Goal: Complete application form

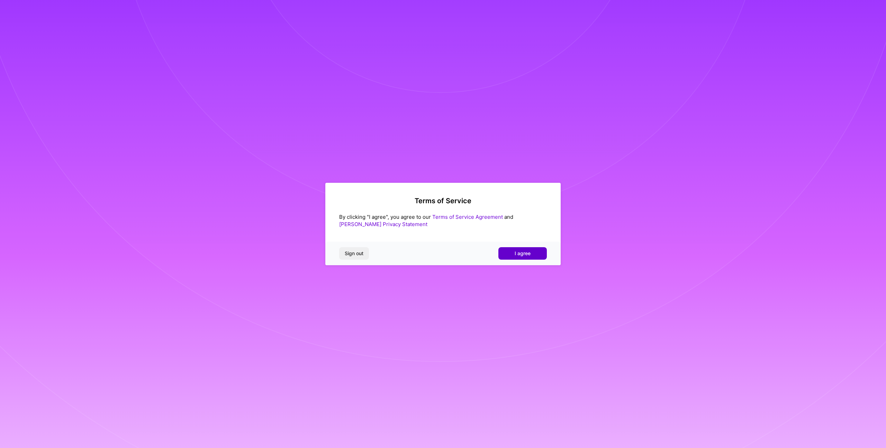
click at [524, 252] on span "I agree" at bounding box center [523, 253] width 16 height 7
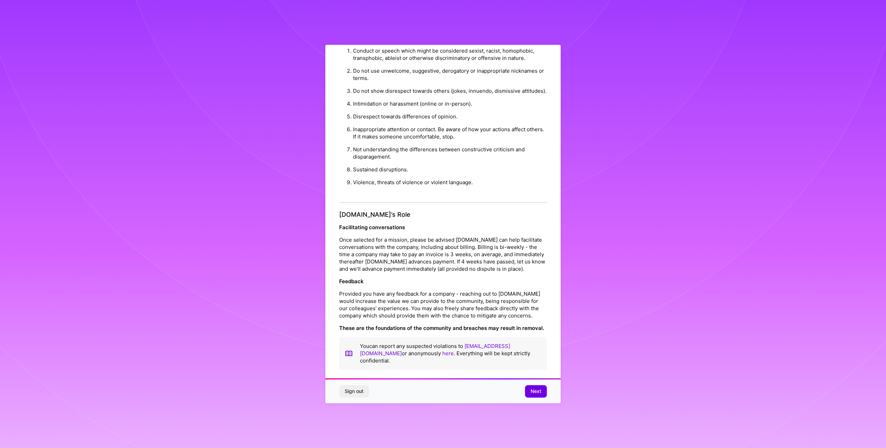
scroll to position [27, 0]
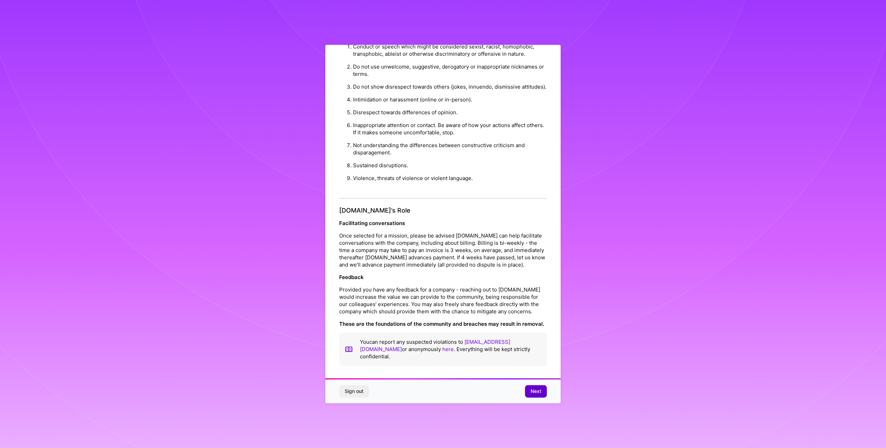
click at [534, 389] on span "Next" at bounding box center [536, 391] width 11 height 7
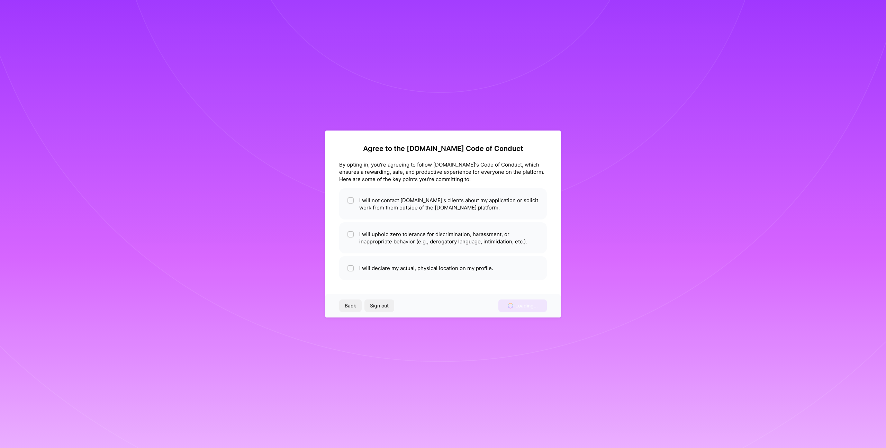
scroll to position [0, 0]
click at [389, 199] on li "I will not contact [DOMAIN_NAME]'s clients about my application or solicit work…" at bounding box center [443, 203] width 208 height 31
checkbox input "true"
click at [405, 238] on li "I will uphold zero tolerance for discrimination, harassment, or inappropriate b…" at bounding box center [443, 237] width 208 height 31
checkbox input "true"
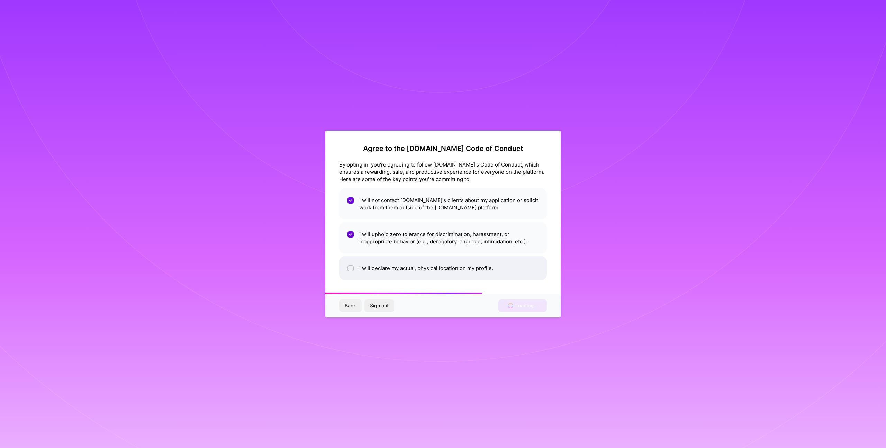
click at [423, 269] on li "I will declare my actual, physical location on my profile." at bounding box center [443, 268] width 208 height 24
checkbox input "true"
click at [785, 81] on div "Agree to the [DOMAIN_NAME] Code of Conduct By opting in, you're agreeing to fol…" at bounding box center [443, 224] width 886 height 448
click at [252, 82] on div "Agree to the [DOMAIN_NAME] Code of Conduct By opting in, you're agreeing to fol…" at bounding box center [443, 224] width 886 height 448
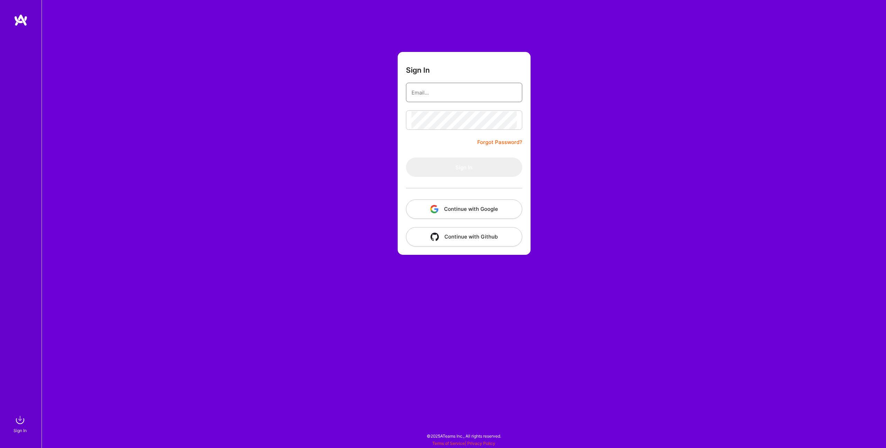
click at [432, 95] on input "email" at bounding box center [464, 93] width 105 height 18
type input "[EMAIL_ADDRESS][DOMAIN_NAME]"
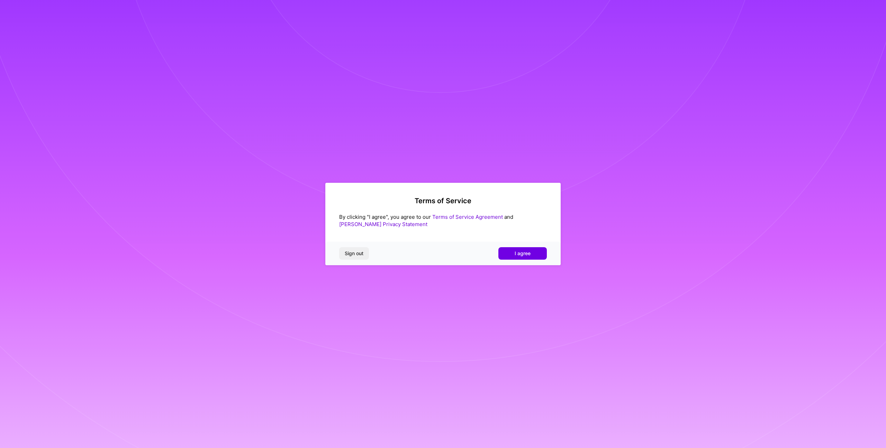
click at [525, 251] on span "I agree" at bounding box center [523, 253] width 16 height 7
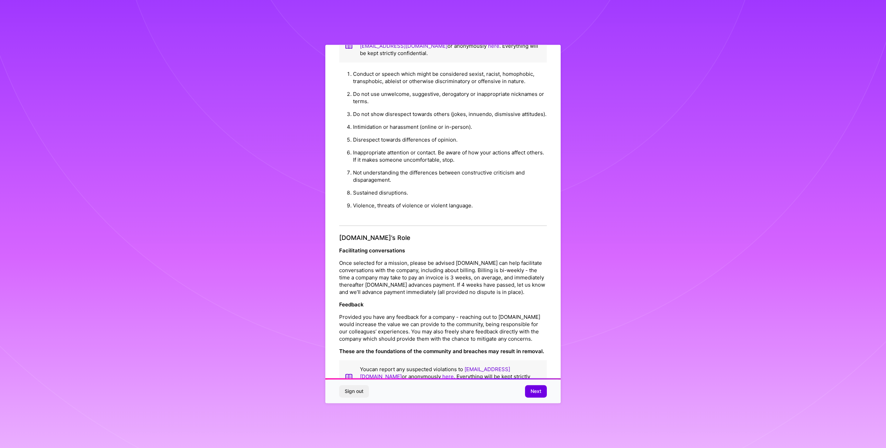
scroll to position [27, 0]
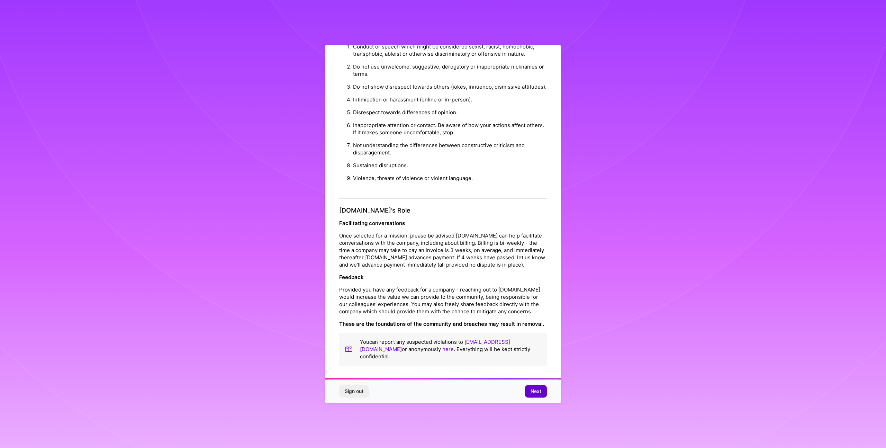
click at [536, 393] on span "Next" at bounding box center [536, 391] width 11 height 7
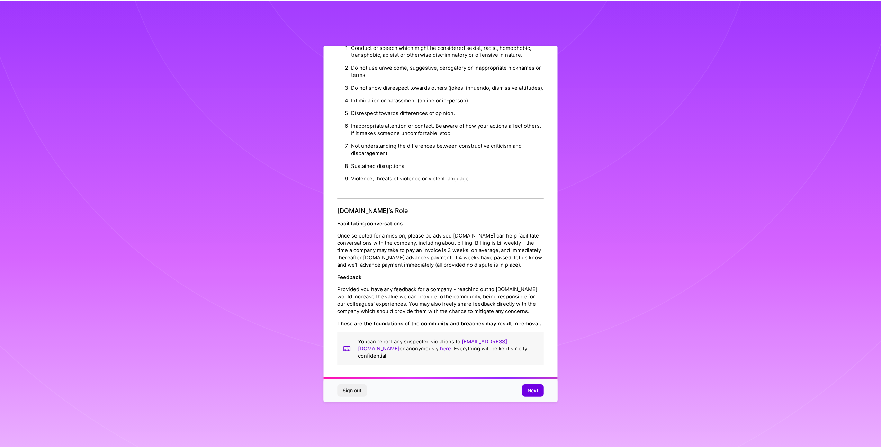
scroll to position [0, 0]
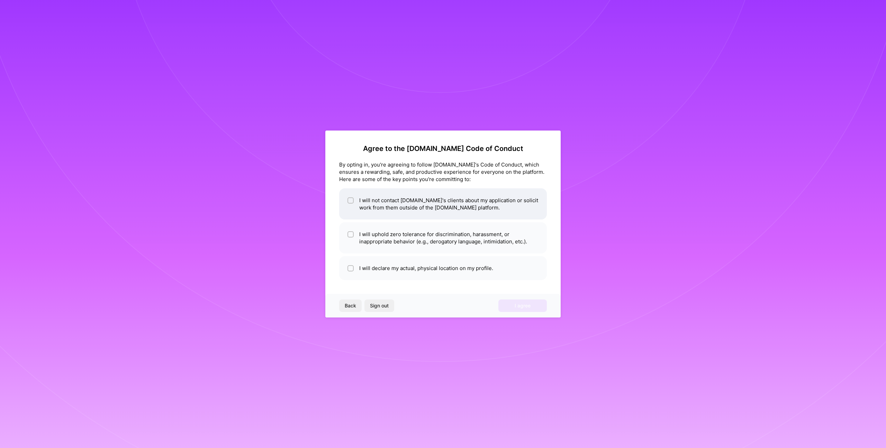
click at [388, 201] on li "I will not contact [DOMAIN_NAME]'s clients about my application or solicit work…" at bounding box center [443, 203] width 208 height 31
checkbox input "true"
click at [393, 236] on li "I will uphold zero tolerance for discrimination, harassment, or inappropriate b…" at bounding box center [443, 237] width 208 height 31
checkbox input "true"
click at [407, 264] on li "I will declare my actual, physical location on my profile." at bounding box center [443, 268] width 208 height 24
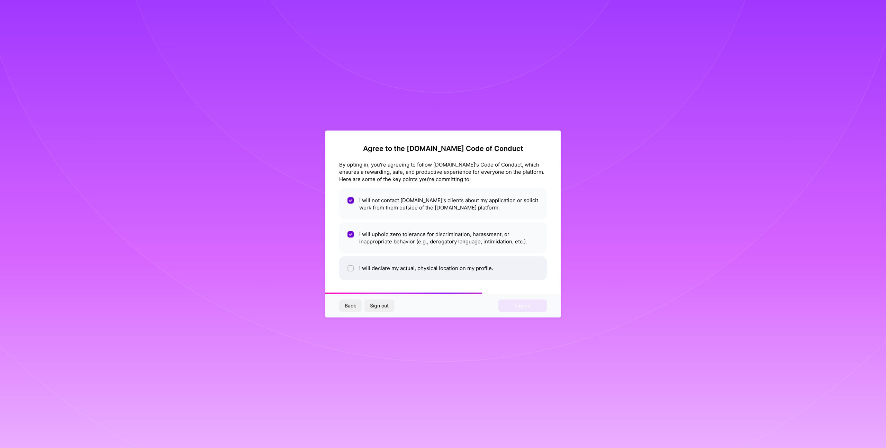
checkbox input "true"
click at [518, 307] on span "I agree" at bounding box center [523, 305] width 16 height 7
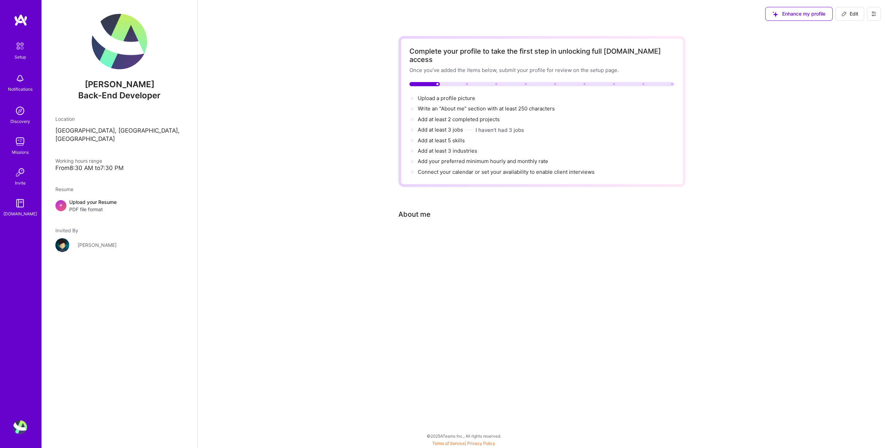
click at [84, 278] on div "Dhia Louhichi Back-End Developer Location Montréal, Québec, Canada Working hour…" at bounding box center [120, 224] width 156 height 448
click at [20, 144] on img at bounding box center [20, 142] width 14 height 14
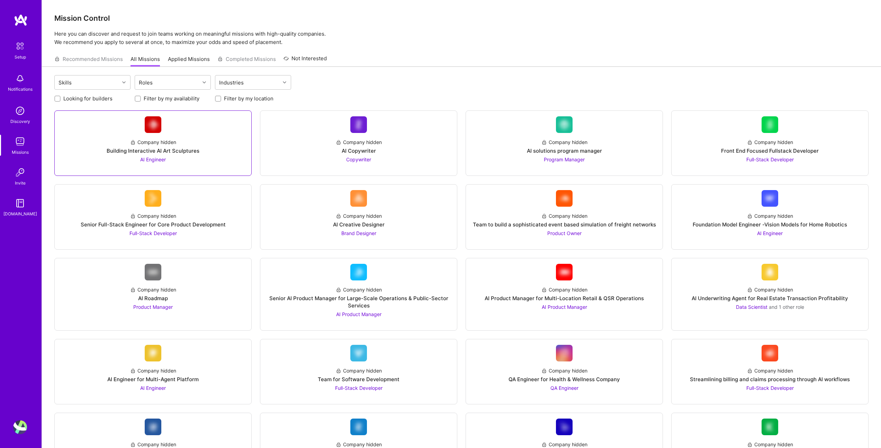
click at [181, 146] on div "Company hidden Building Interactive AI Art Sculptures AI Engineer" at bounding box center [153, 148] width 186 height 30
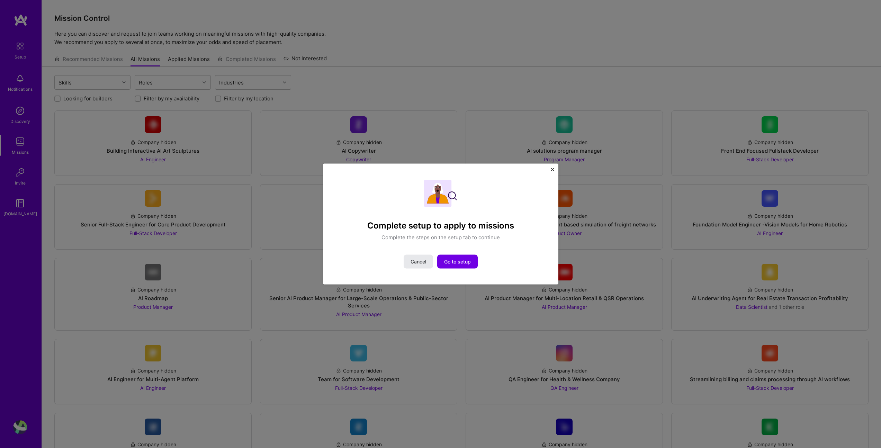
click at [415, 261] on span "Cancel" at bounding box center [419, 261] width 16 height 7
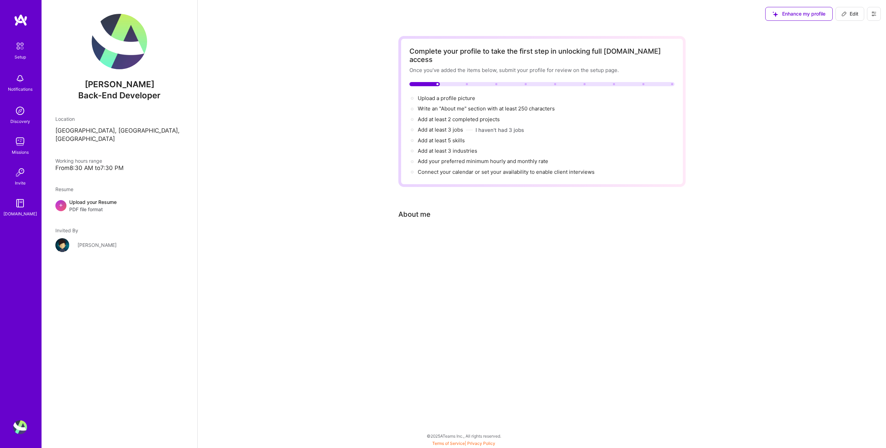
click at [311, 156] on div "Complete your profile to take the first step in unlocking full A.Team access On…" at bounding box center [542, 150] width 689 height 244
click at [18, 50] on img at bounding box center [20, 46] width 15 height 15
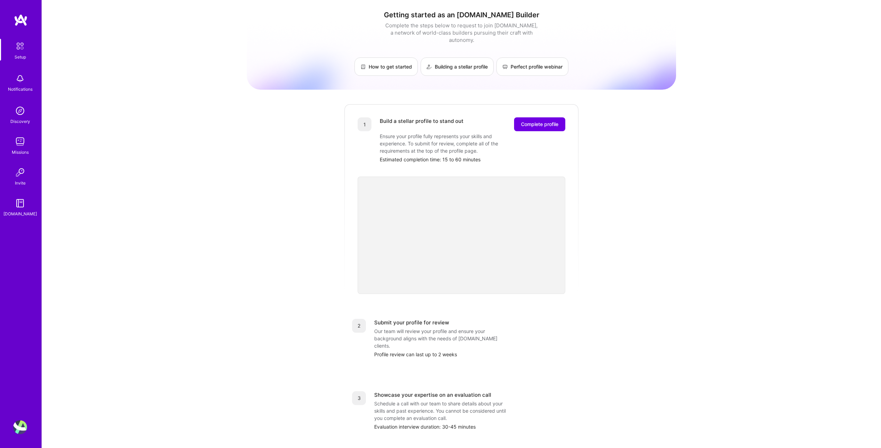
scroll to position [9, 0]
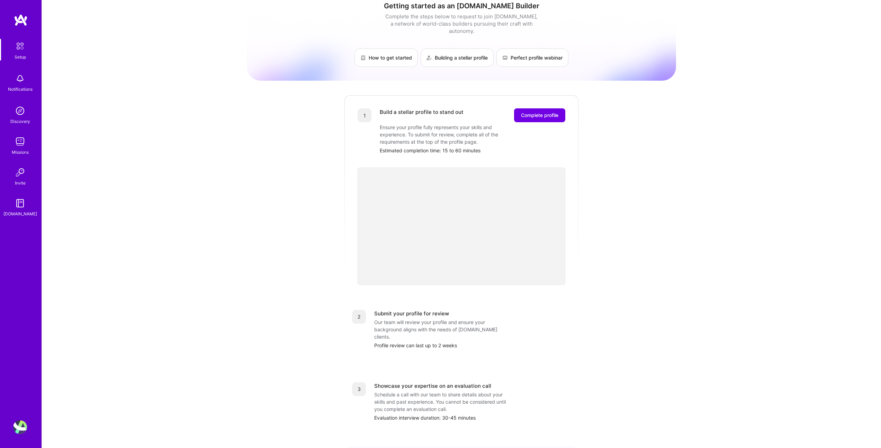
click at [337, 236] on div "Getting started as an A.Team Builder Complete the steps below to request to joi…" at bounding box center [461, 261] width 429 height 530
click at [581, 218] on div "Getting started as an A.Team Builder Complete the steps below to request to joi…" at bounding box center [461, 261] width 429 height 530
click at [592, 216] on div "Getting started as an A.Team Builder Complete the steps below to request to joi…" at bounding box center [461, 261] width 429 height 530
click at [604, 217] on div "Getting started as an A.Team Builder Complete the steps below to request to joi…" at bounding box center [461, 261] width 429 height 530
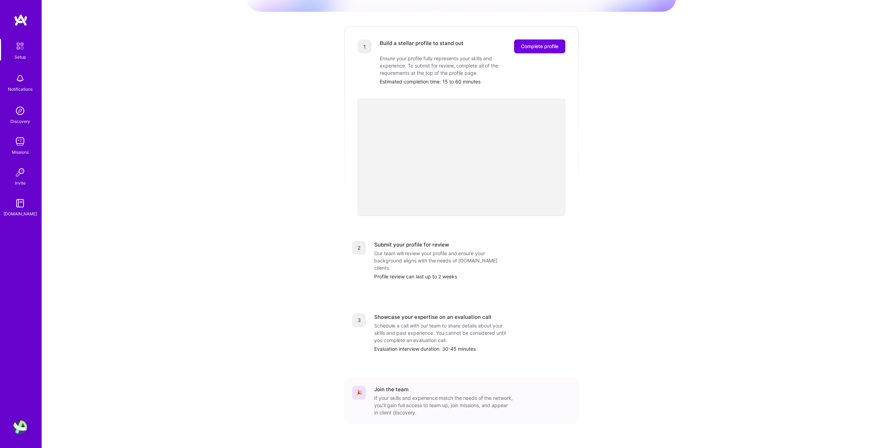
click at [258, 243] on div "Getting started as an A.Team Builder Complete the steps below to request to joi…" at bounding box center [461, 192] width 429 height 530
click at [233, 206] on div "Getting started as an A.Team Builder Complete the steps below to request to joi…" at bounding box center [461, 192] width 839 height 541
click at [293, 220] on div "Getting started as an A.Team Builder Complete the steps below to request to joi…" at bounding box center [461, 192] width 429 height 530
click at [638, 201] on div "Getting started as an A.Team Builder Complete the steps below to request to joi…" at bounding box center [461, 192] width 429 height 530
